Goal: Find specific page/section: Find specific page/section

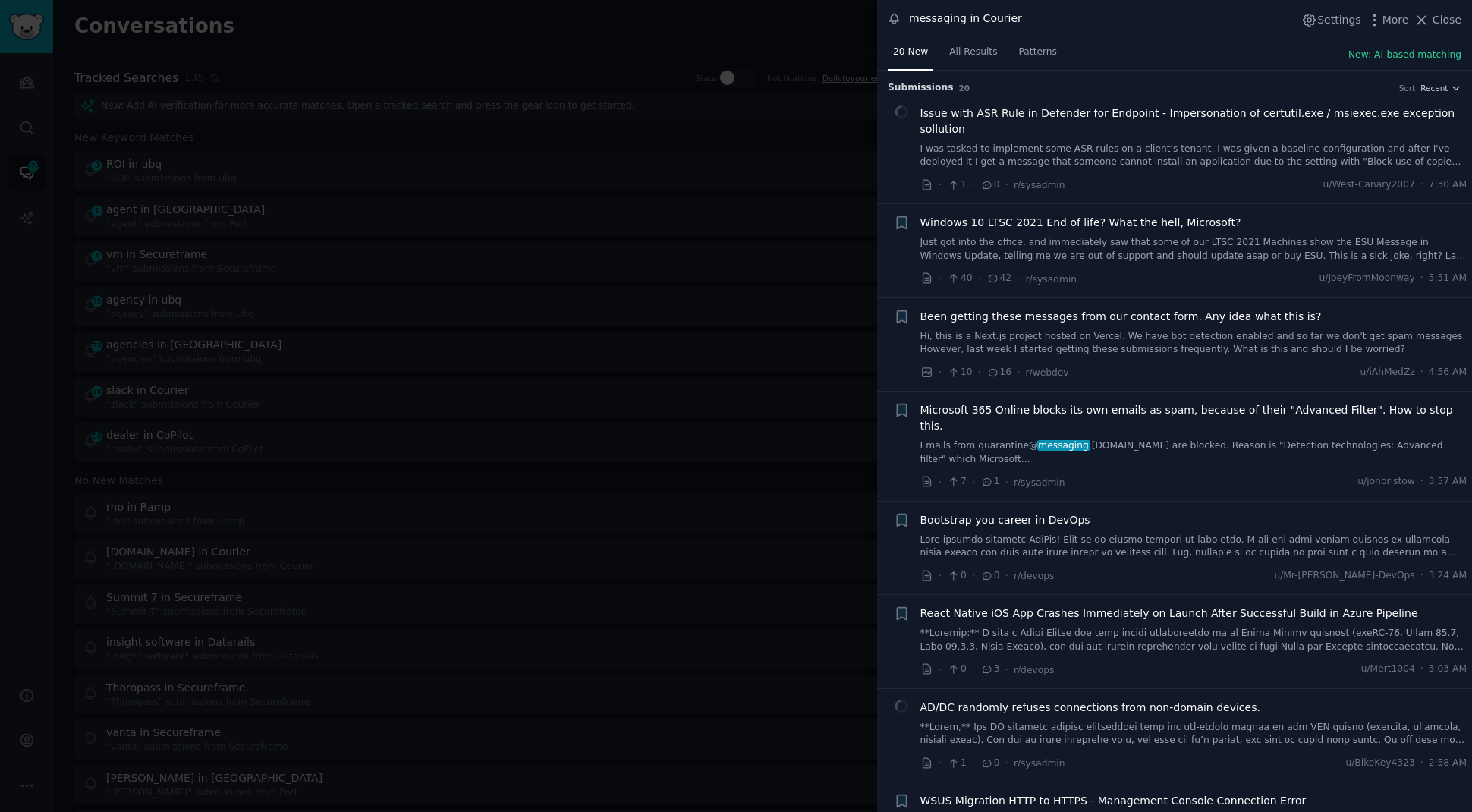
click at [350, 47] on div at bounding box center [736, 406] width 1472 height 812
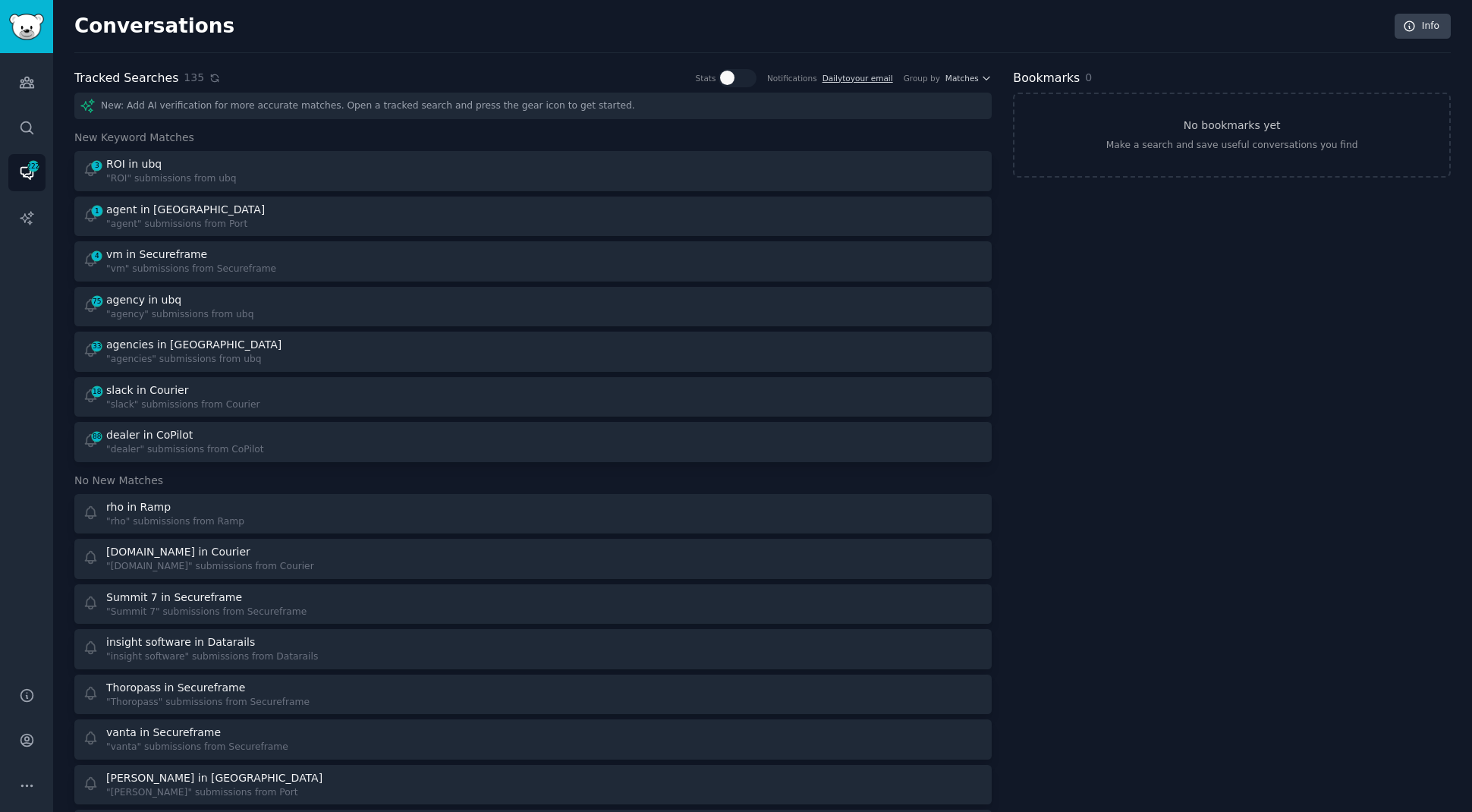
click at [211, 78] on icon at bounding box center [214, 77] width 7 height 7
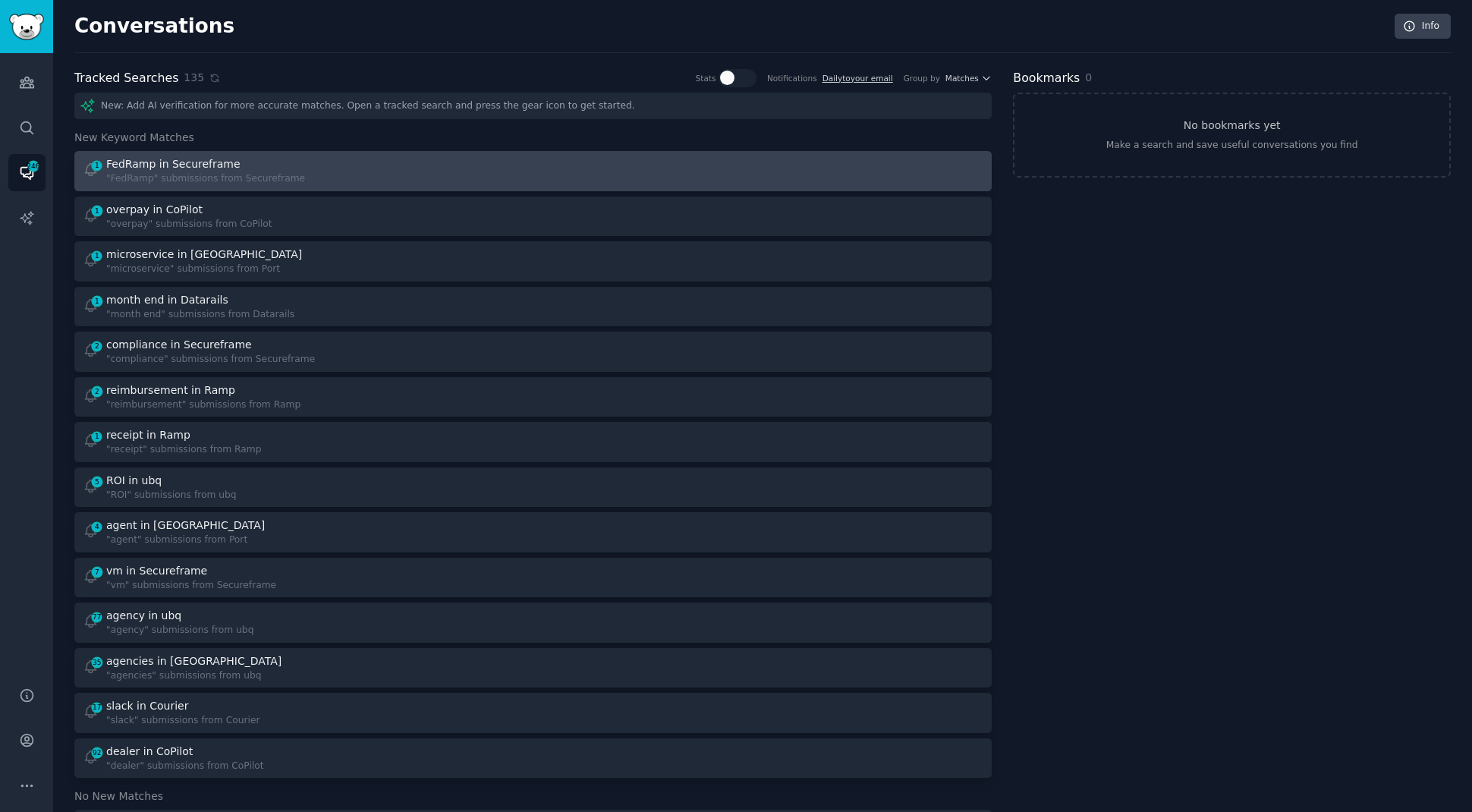
click at [198, 177] on div ""FedRamp" submissions from Secureframe" at bounding box center [205, 179] width 199 height 14
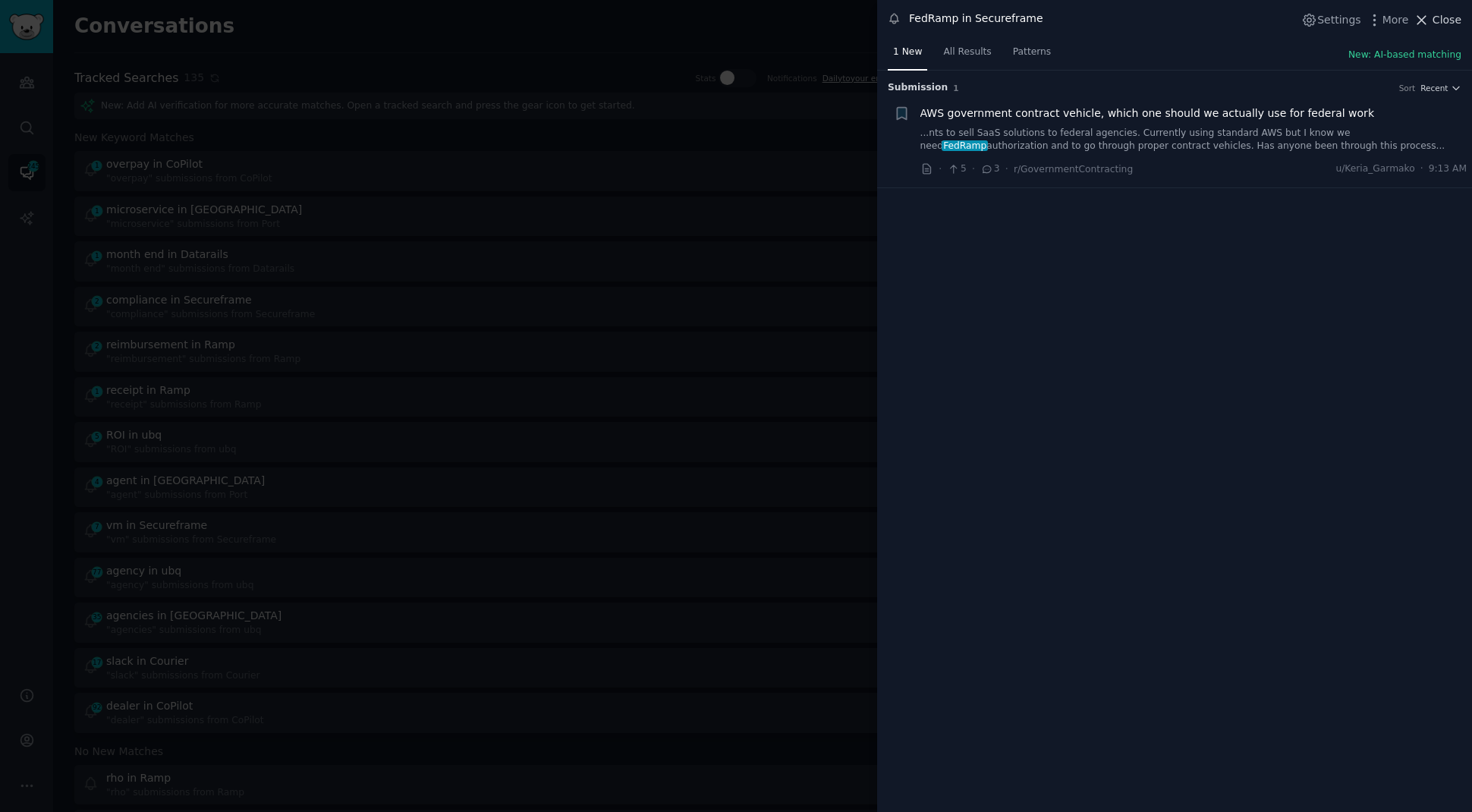
click at [1425, 18] on icon at bounding box center [1421, 20] width 16 height 16
